Goal: Task Accomplishment & Management: Manage account settings

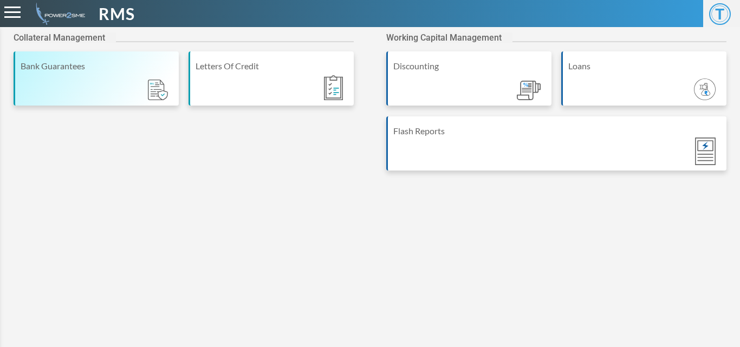
click at [90, 87] on div "Bank Guarantees" at bounding box center [96, 78] width 165 height 54
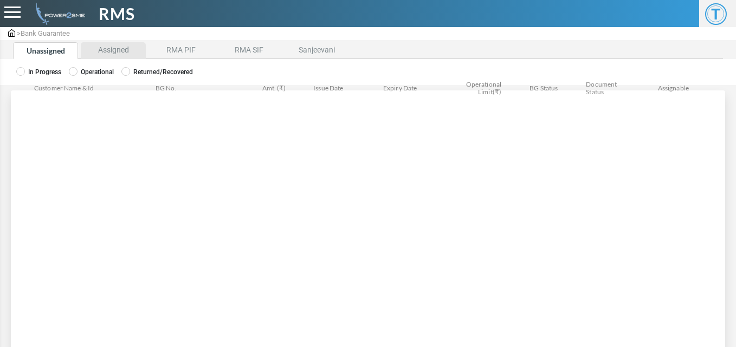
click at [118, 56] on li "Assigned" at bounding box center [113, 50] width 65 height 17
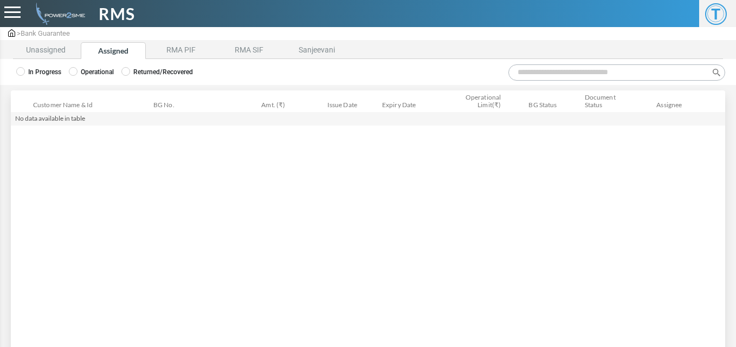
click at [99, 68] on label "Operational" at bounding box center [91, 72] width 45 height 10
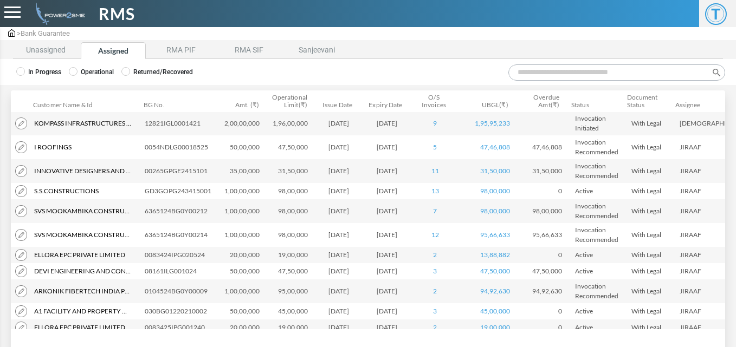
click at [552, 74] on input "Search:" at bounding box center [616, 72] width 217 height 16
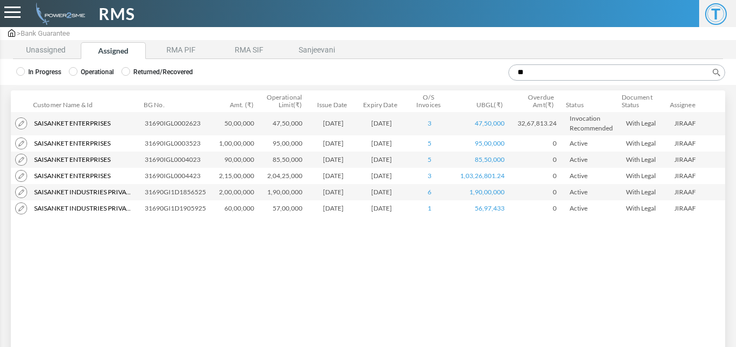
type input "*"
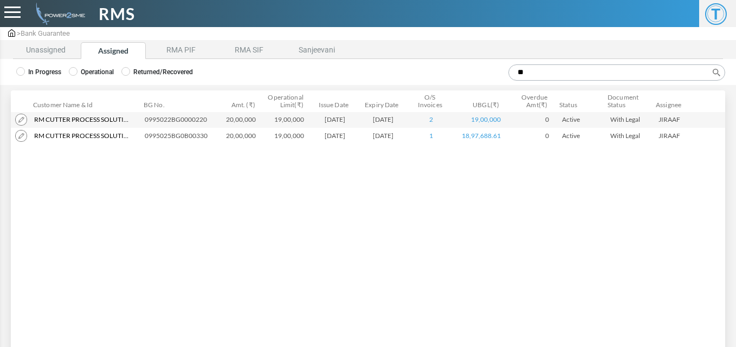
type input "*"
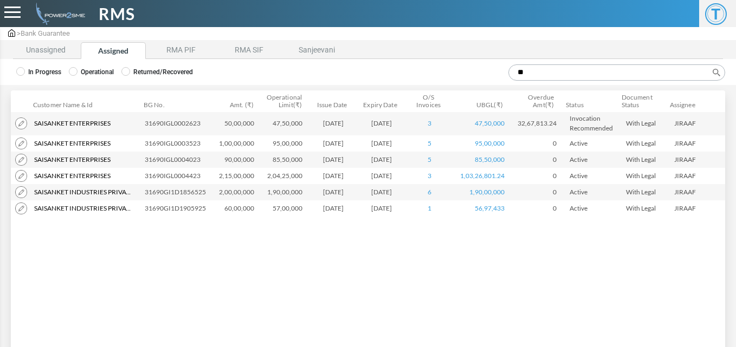
type input "*"
type input "*****"
